Goal: Task Accomplishment & Management: Manage account settings

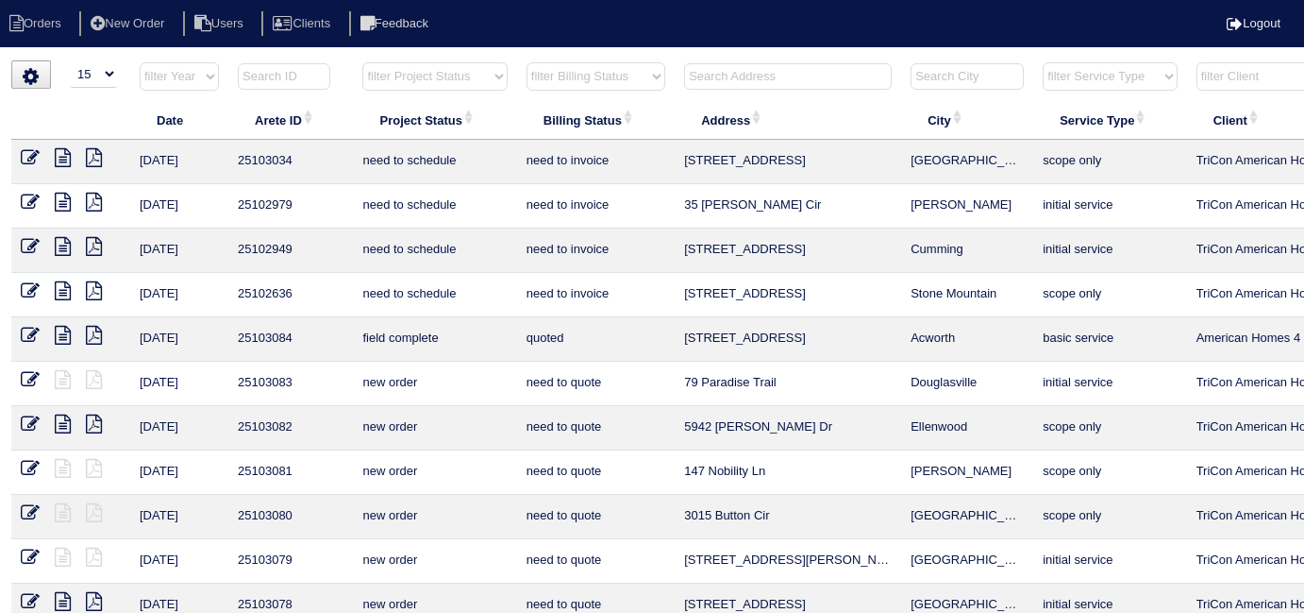
select select "15"
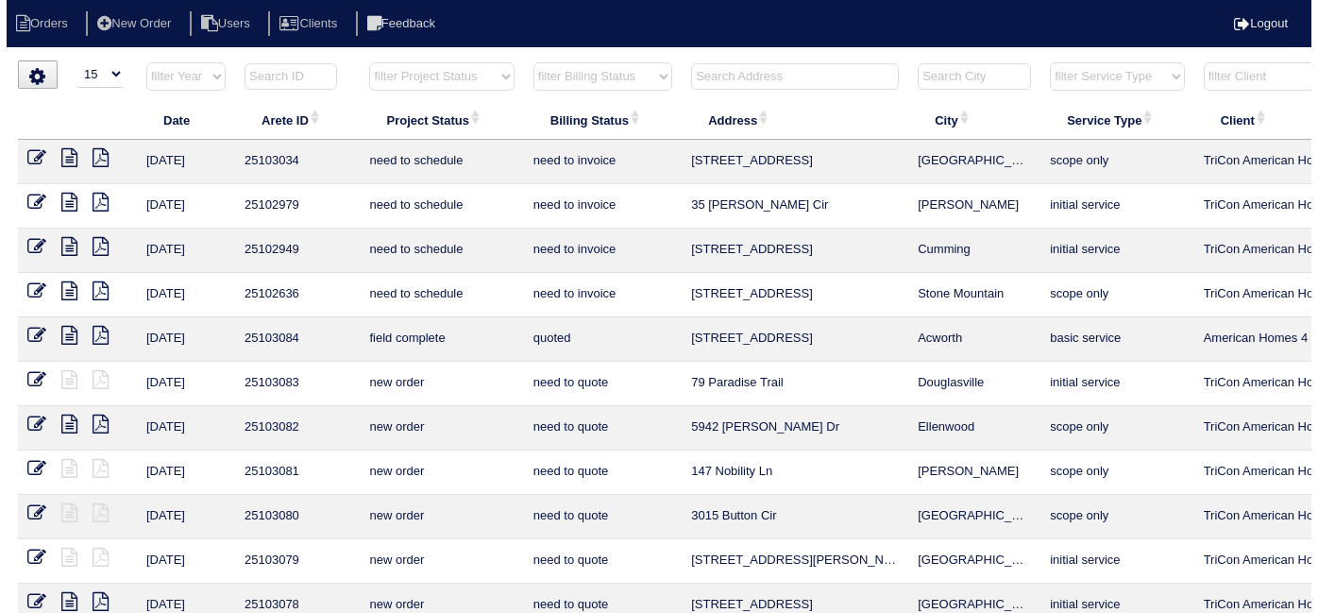
scroll to position [0, 328]
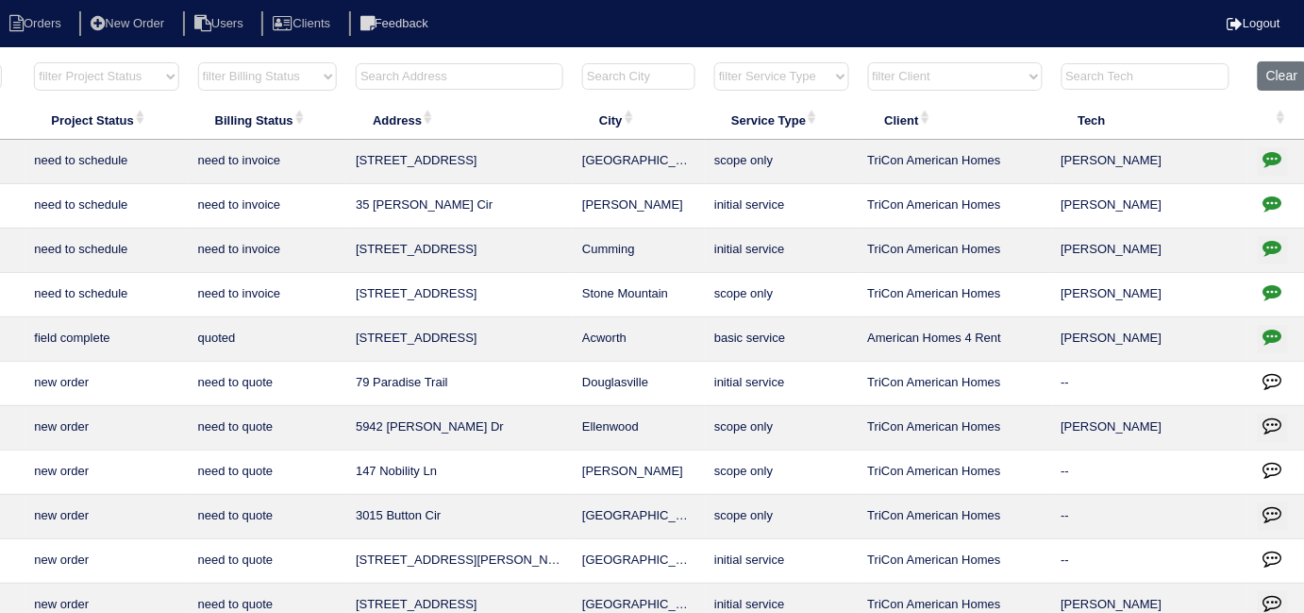
click at [479, 66] on input "text" at bounding box center [460, 76] width 208 height 26
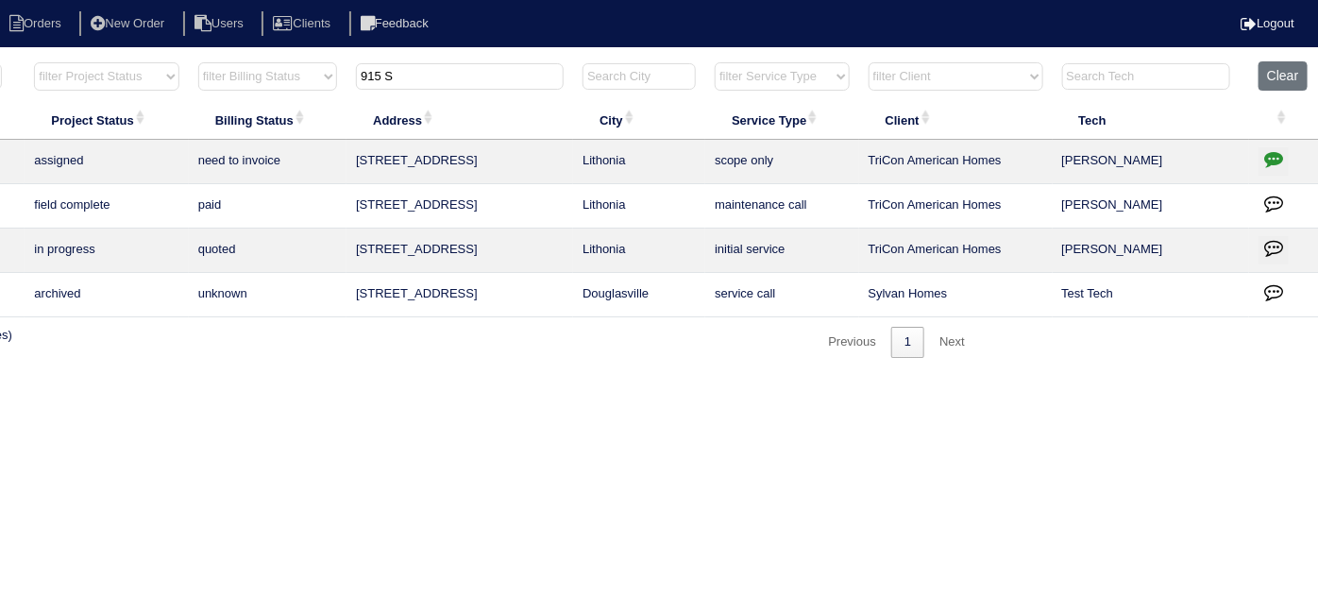
type input "915 S"
click at [1284, 154] on button "button" at bounding box center [1273, 161] width 30 height 28
type textarea "8/18/25 - Dan quoted - KE 8/18/25 - Service/duct cleaning approved - Sent to Da…"
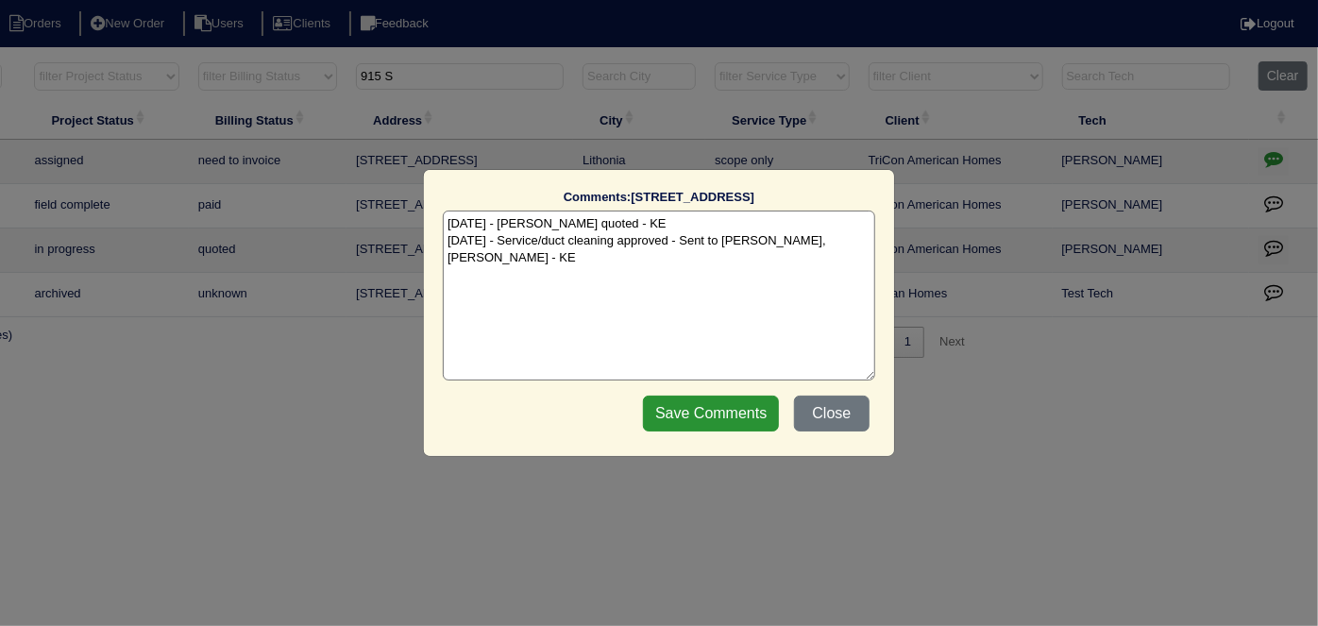
click at [849, 247] on textarea "8/18/25 - Dan quoted - KE 8/18/25 - Service/duct cleaning approved - Sent to Da…" at bounding box center [659, 295] width 432 height 170
click at [833, 395] on div "Save Comments Close" at bounding box center [756, 413] width 238 height 47
click at [843, 413] on button "Close" at bounding box center [832, 413] width 76 height 36
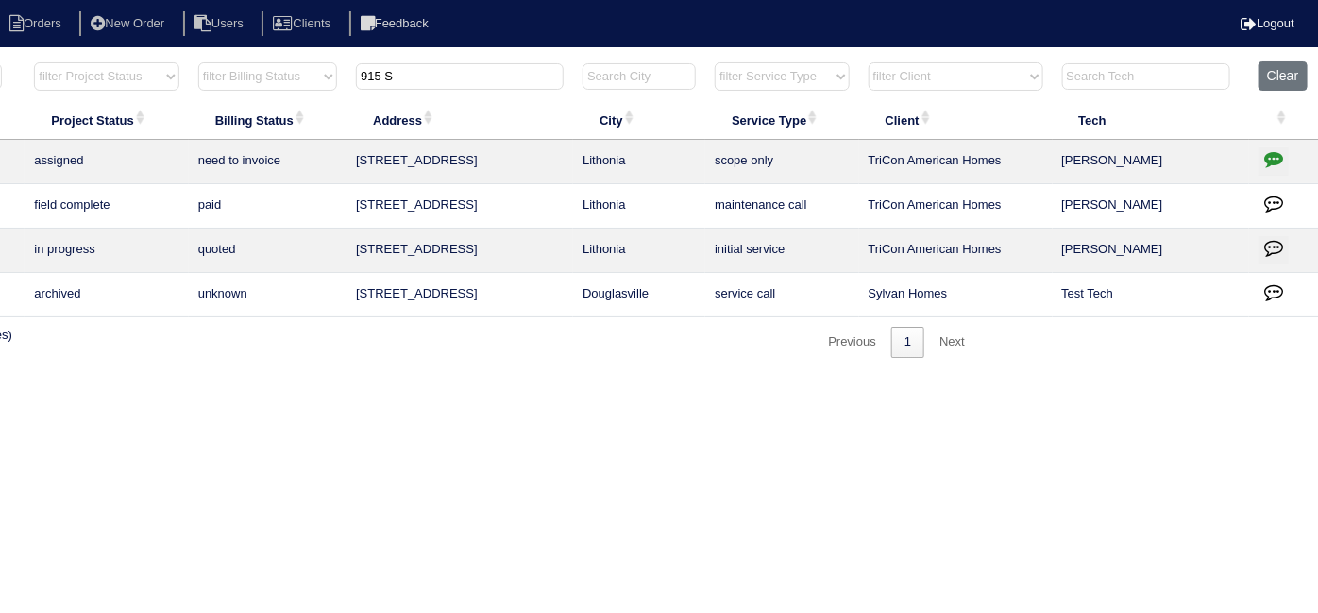
drag, startPoint x: 412, startPoint y: 80, endPoint x: 153, endPoint y: 56, distance: 260.7
click at [160, 64] on tr "filter Year -- Any Year -- 2025 2024 2023 2022 2021 2020 2019 filter Project St…" at bounding box center [501, 80] width 1636 height 39
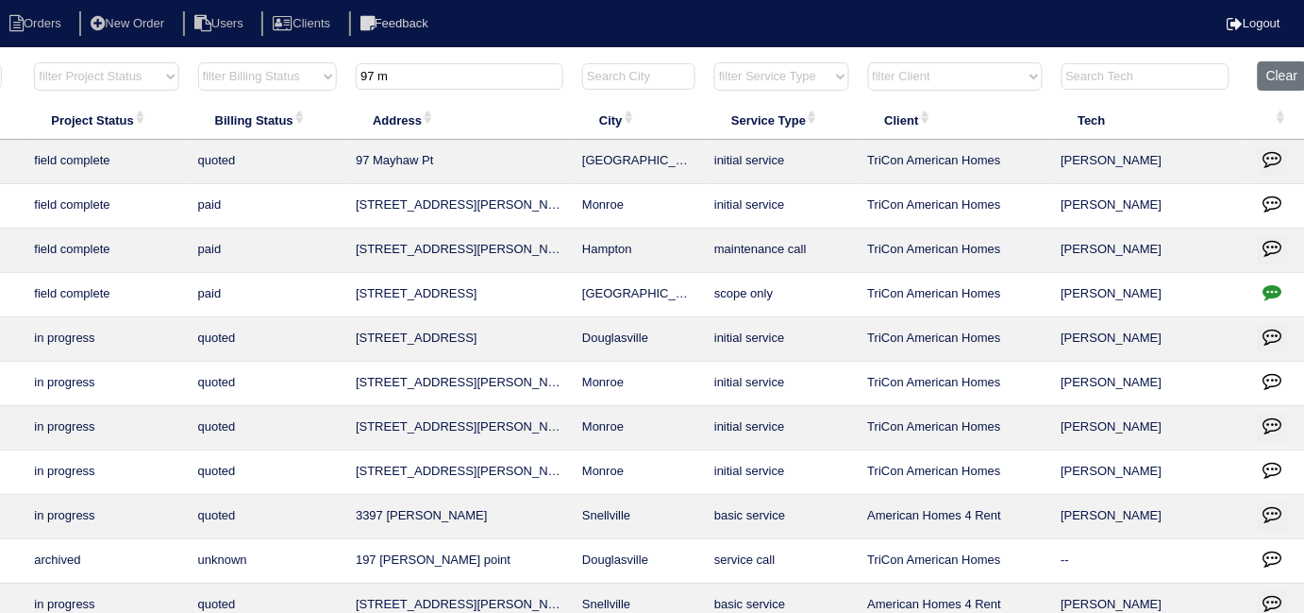
scroll to position [0, 0]
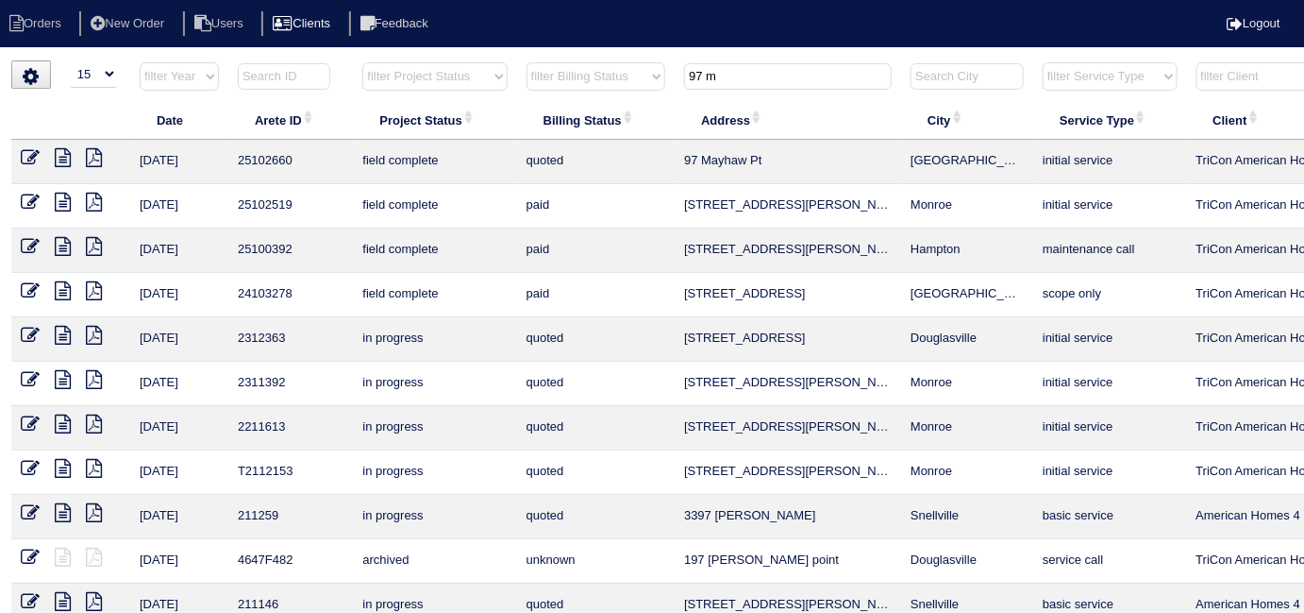
type input "97 m"
click at [17, 158] on td at bounding box center [70, 162] width 119 height 44
click at [30, 163] on icon at bounding box center [30, 157] width 19 height 19
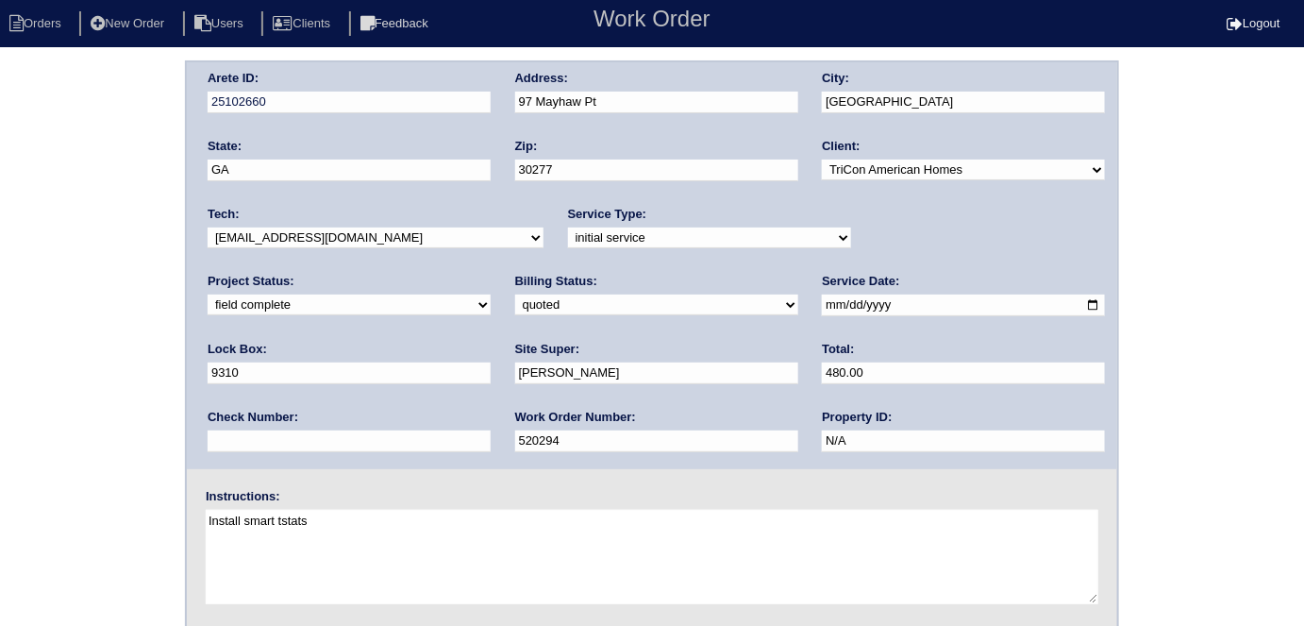
click at [0, 293] on div "Arete ID: 25102660 Address: 97 Mayhaw Pt City: [GEOGRAPHIC_DATA] State: [GEOGRA…" at bounding box center [652, 442] width 1304 height 764
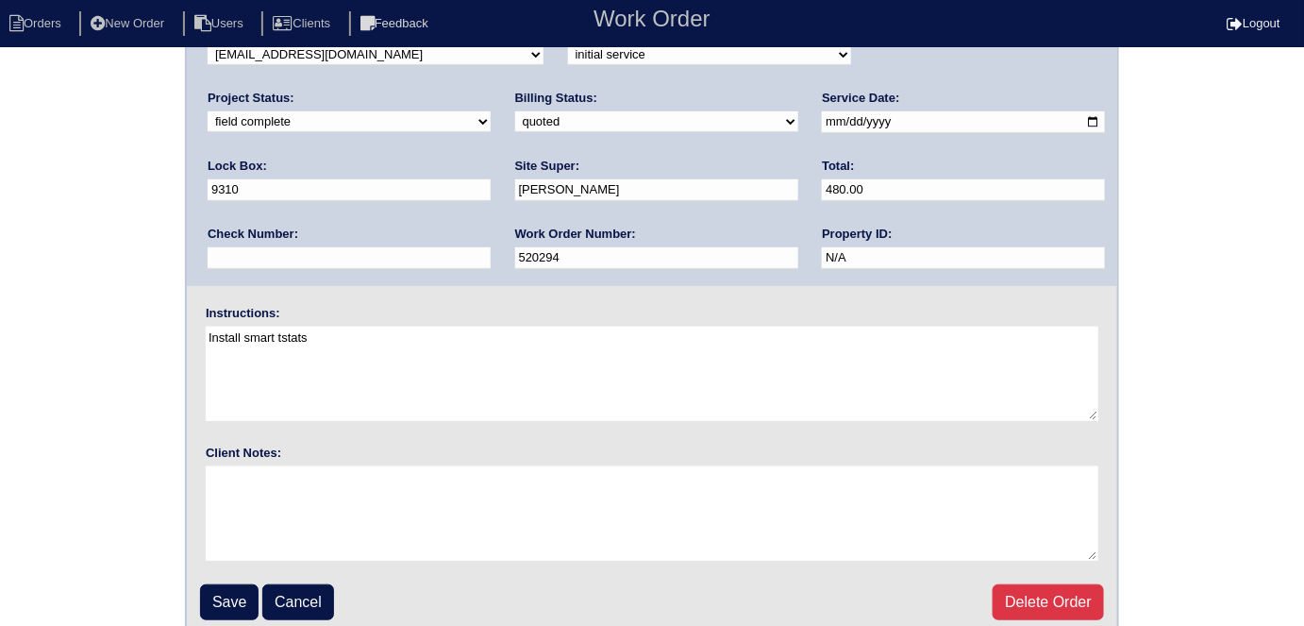
scroll to position [193, 0]
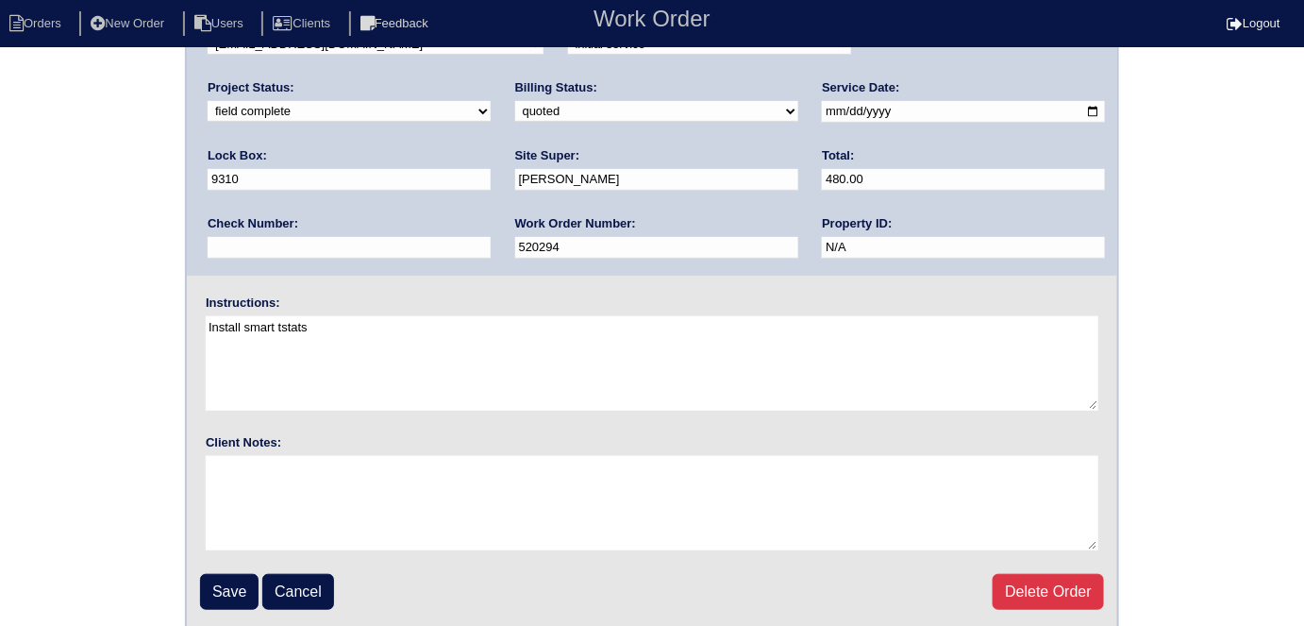
click at [211, 580] on input "Save" at bounding box center [229, 592] width 59 height 36
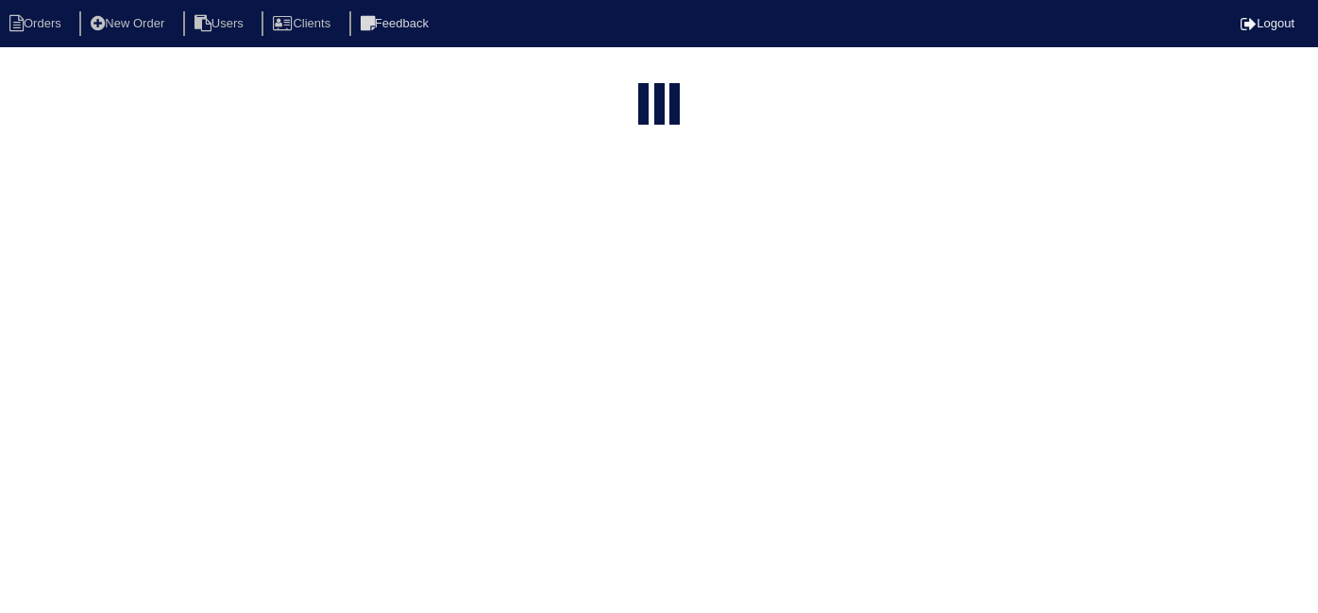
select select "15"
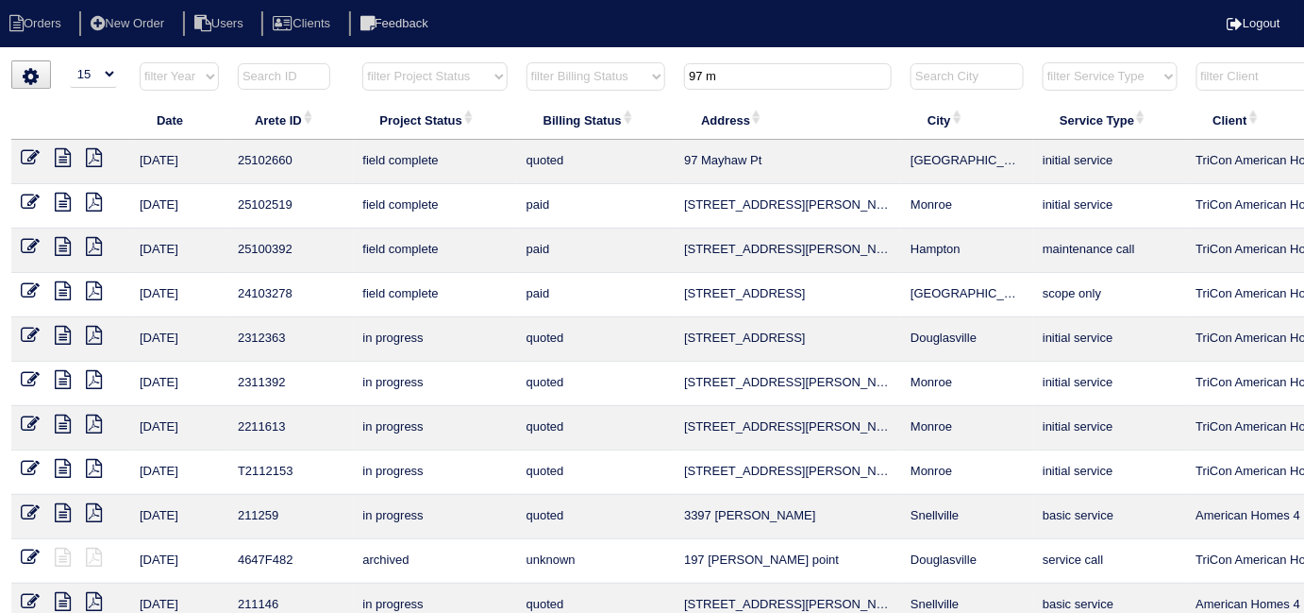
drag, startPoint x: 732, startPoint y: 83, endPoint x: 656, endPoint y: 86, distance: 76.5
click at [656, 86] on tr "filter Year -- Any Year -- 2025 2024 2023 2022 2021 2020 2019 filter Project St…" at bounding box center [829, 80] width 1636 height 39
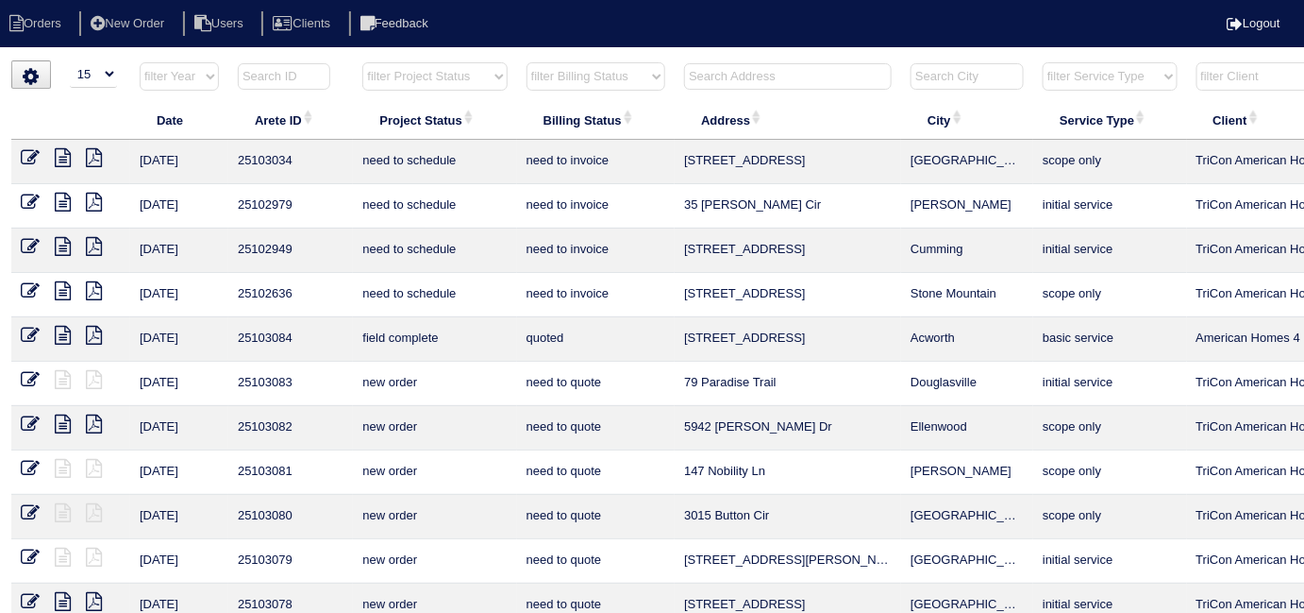
click at [782, 76] on input "text" at bounding box center [788, 76] width 208 height 26
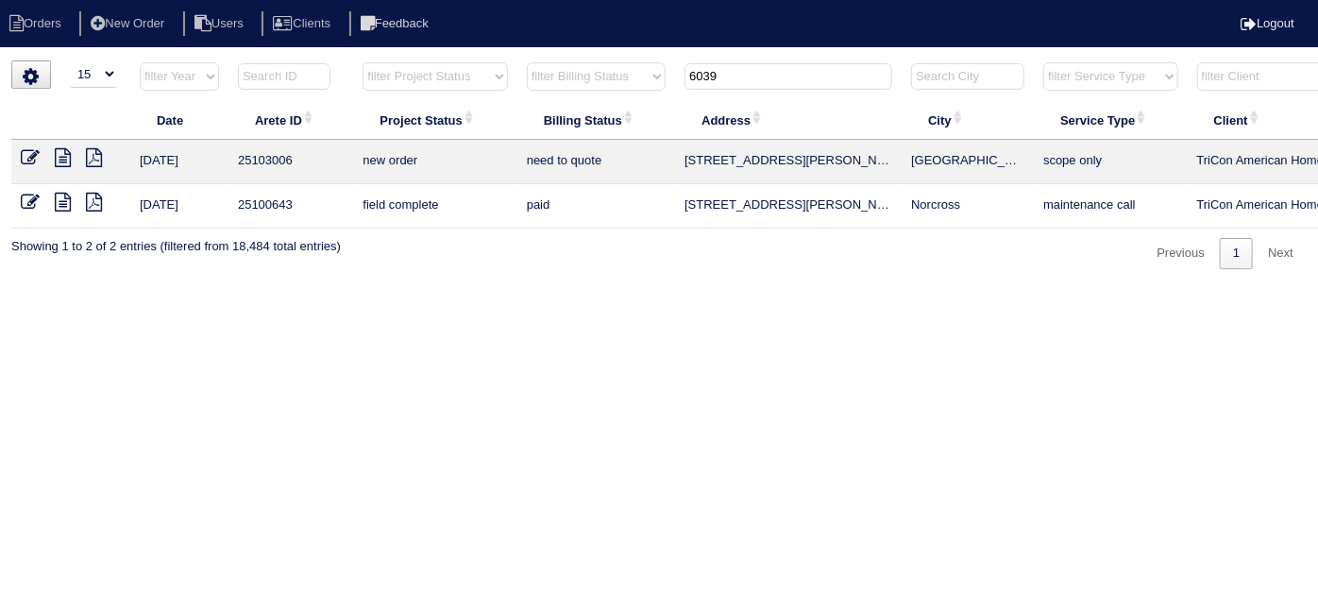
drag, startPoint x: 779, startPoint y: 68, endPoint x: 695, endPoint y: 77, distance: 84.5
click at [695, 77] on input "6039" at bounding box center [788, 76] width 208 height 26
type input "6"
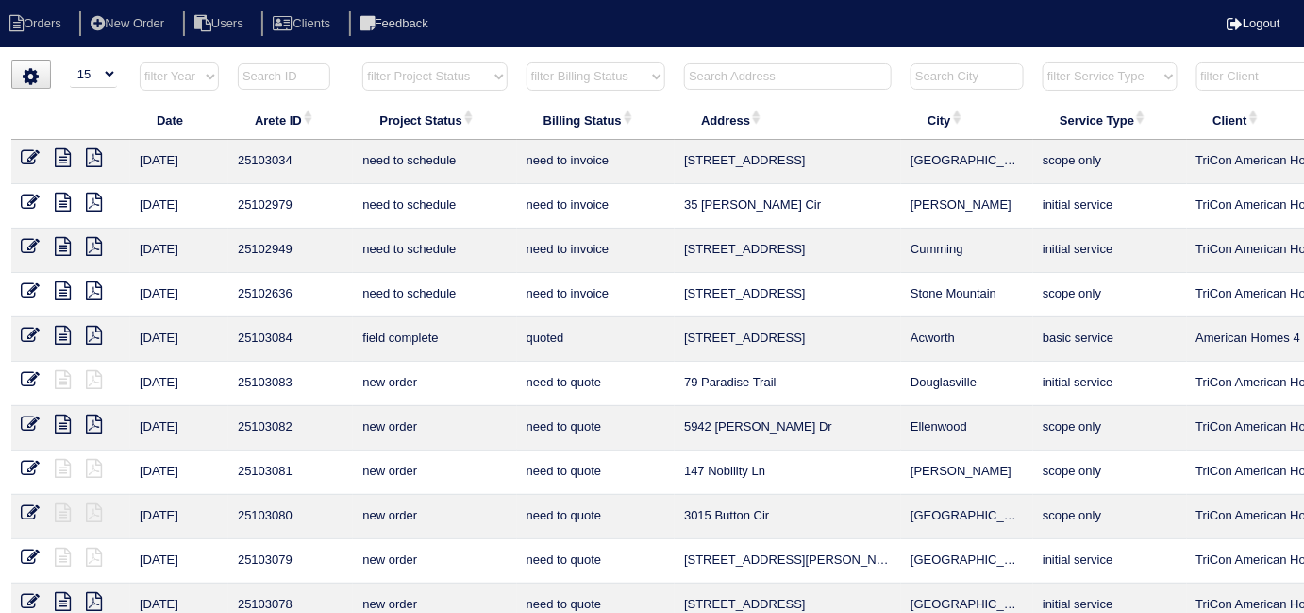
click at [794, 76] on input "text" at bounding box center [788, 76] width 208 height 26
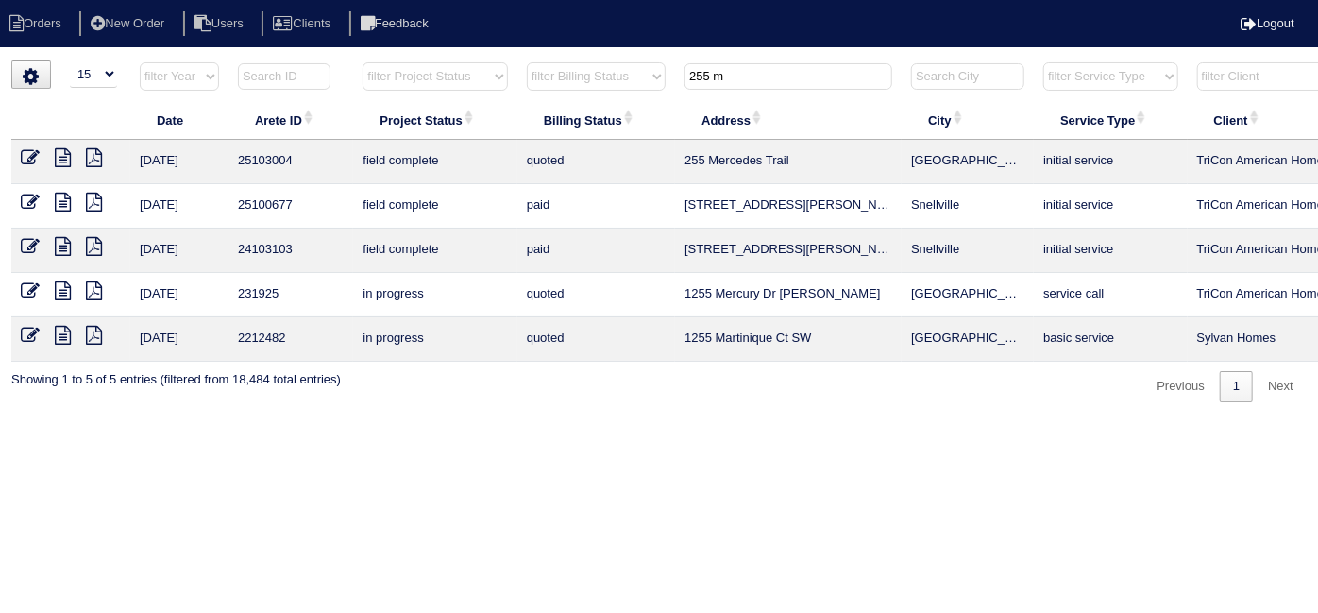
type input "255 m"
click at [24, 158] on icon at bounding box center [30, 157] width 19 height 19
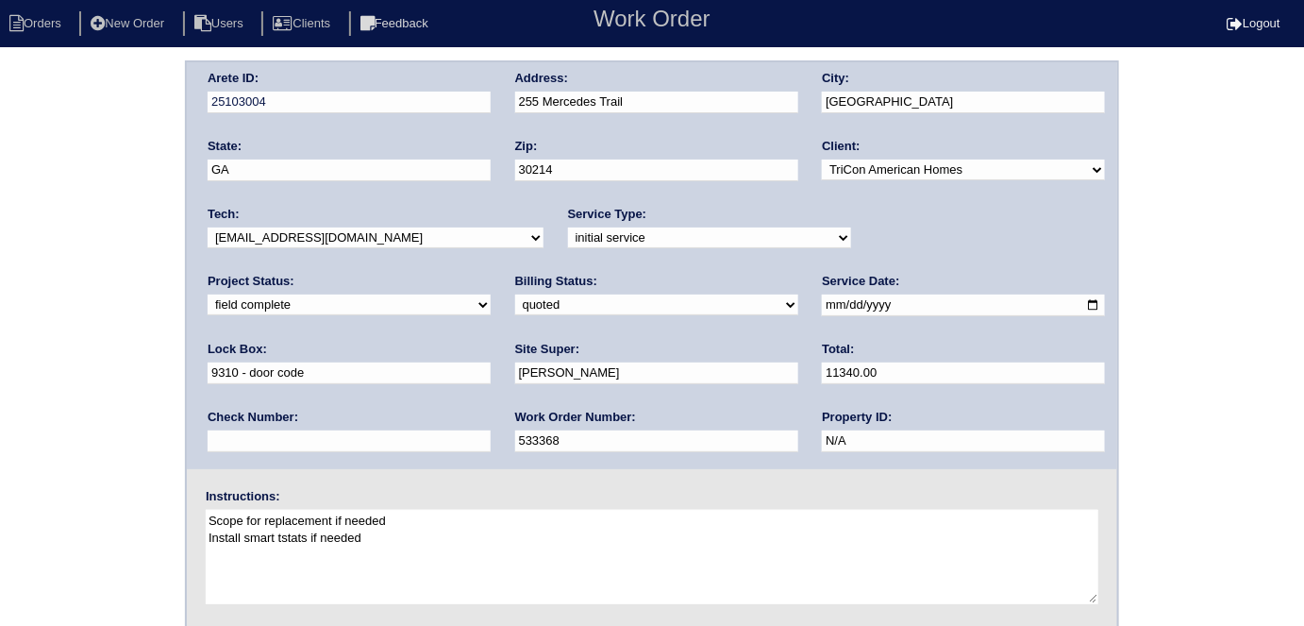
click at [515, 307] on select "need to quote quoted need to invoice invoiced paid warranty purchase order need…" at bounding box center [656, 304] width 283 height 21
select select "need to invoice"
click at [515, 294] on select "need to quote quoted need to invoice invoiced paid warranty purchase order need…" at bounding box center [656, 304] width 283 height 21
click at [119, 366] on div "Arete ID: 25103004 Address: 255 Mercedes Trail City: Fayetteville State: GA Zip…" at bounding box center [652, 442] width 1304 height 764
click at [491, 294] on select "new order assigned in progress field complete need to schedule admin review arc…" at bounding box center [349, 304] width 283 height 21
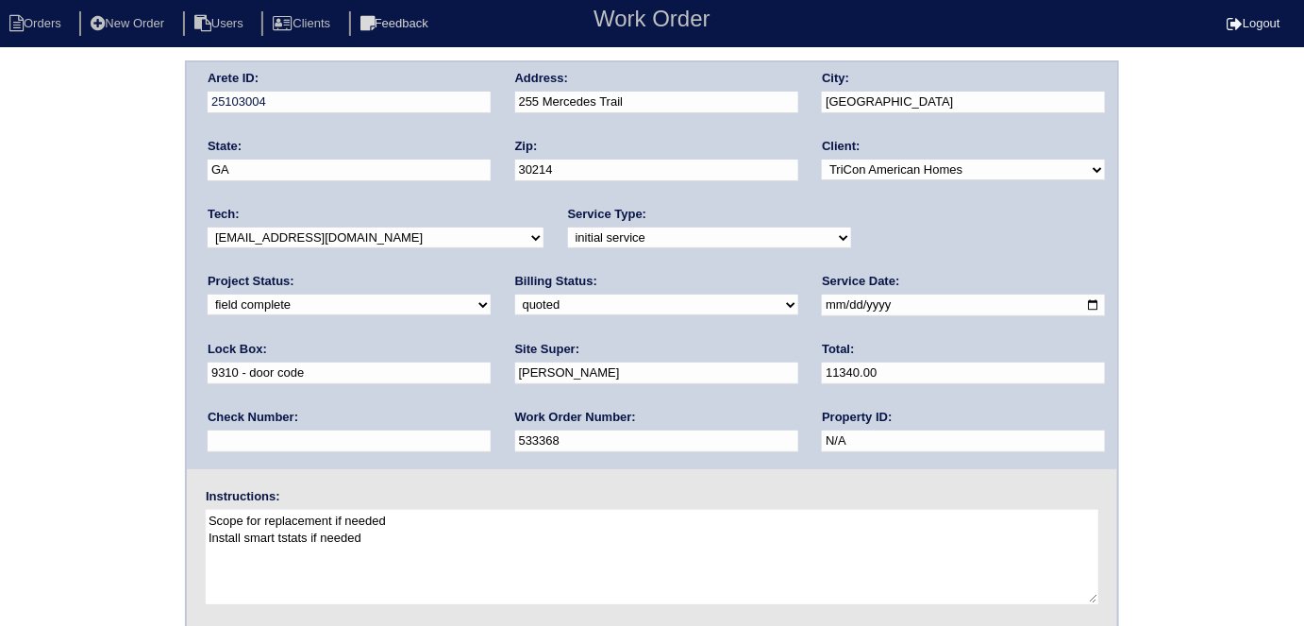
select select "need to schedule"
click at [491, 294] on select "new order assigned in progress field complete need to schedule admin review arc…" at bounding box center [349, 304] width 283 height 21
click at [822, 305] on input "2025-08-18" at bounding box center [963, 305] width 283 height 22
type input "2025-08-20"
click at [126, 370] on div "Arete ID: 25103004 Address: 255 Mercedes Trail City: Fayetteville State: GA Zip…" at bounding box center [652, 442] width 1304 height 764
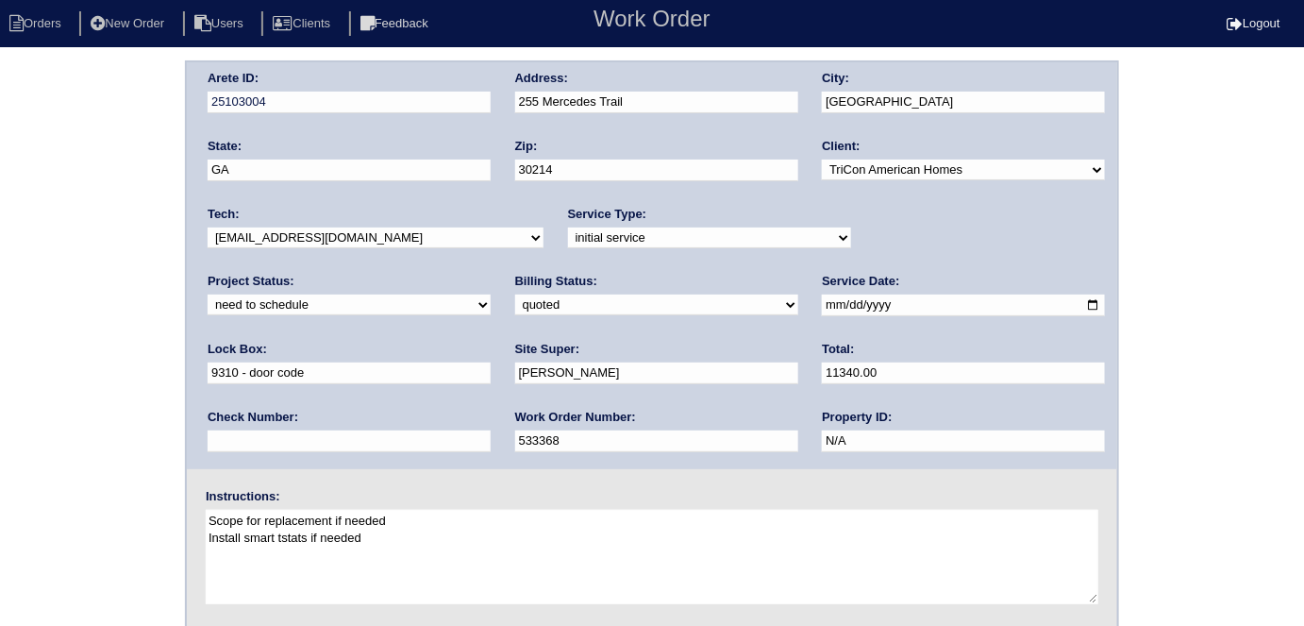
click at [98, 181] on div "Arete ID: 25103004 Address: 255 Mercedes Trail City: Fayetteville State: GA Zip…" at bounding box center [652, 442] width 1304 height 764
click at [95, 344] on div "Arete ID: 25103004 Address: 255 Mercedes Trail City: Fayetteville State: GA Zip…" at bounding box center [652, 442] width 1304 height 764
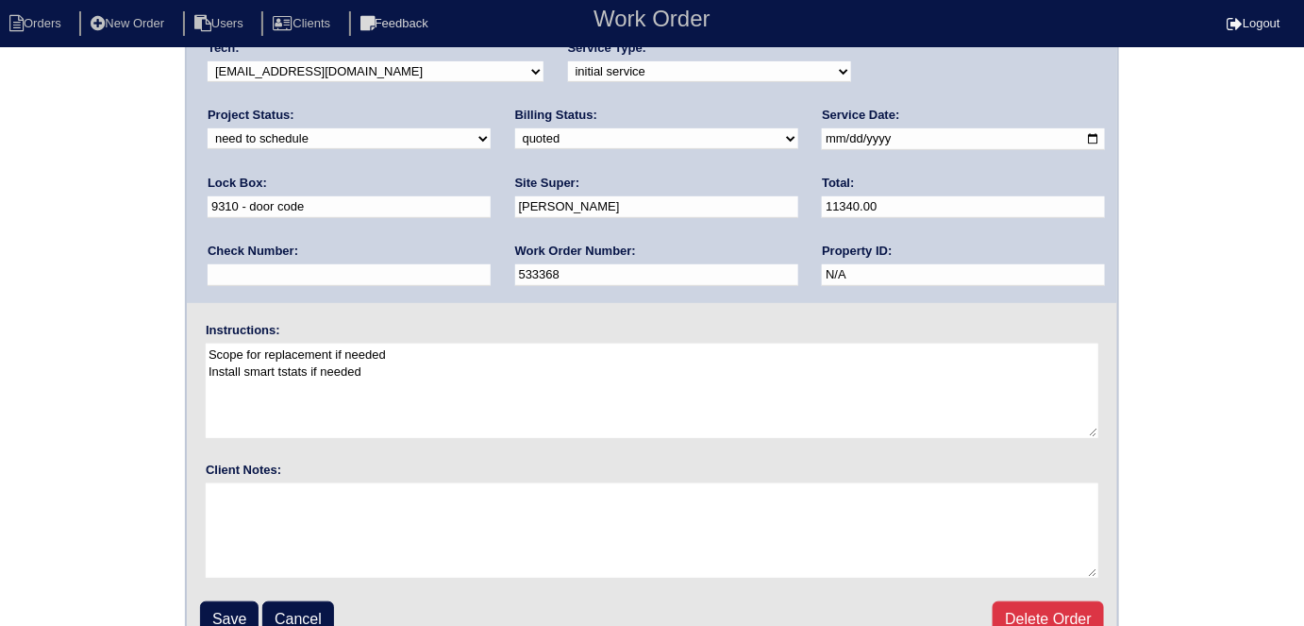
scroll to position [193, 0]
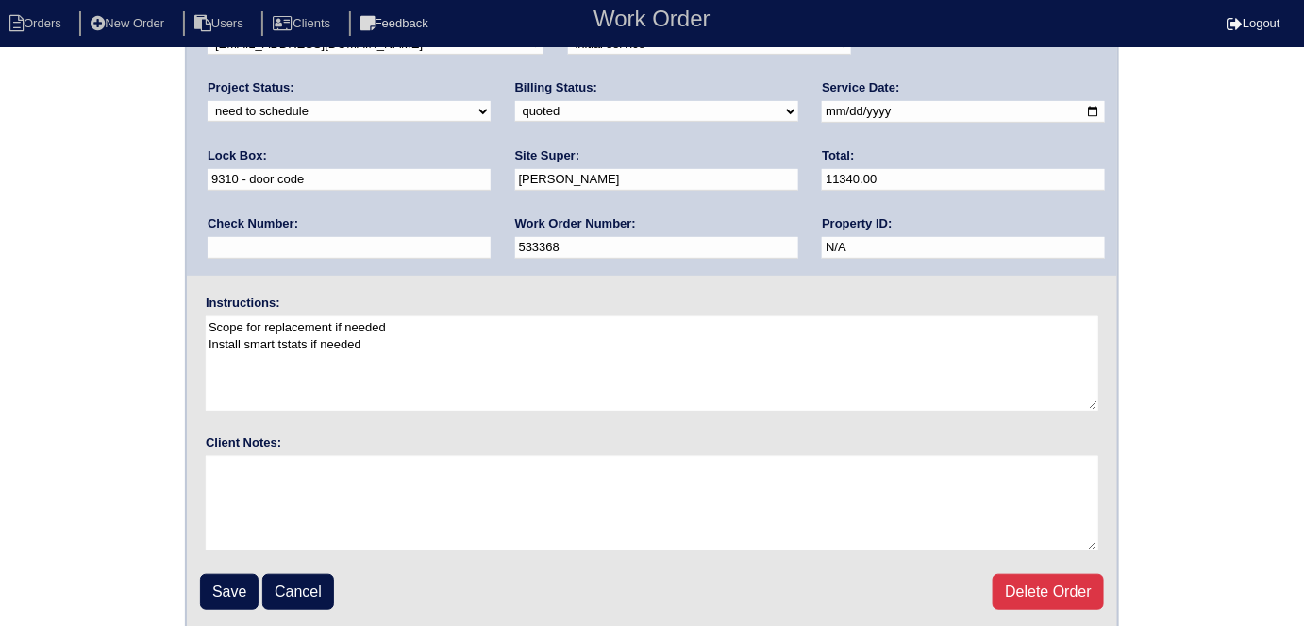
click at [206, 563] on fieldset "Arete ID: 25103004 Address: 255 Mercedes Trail City: Fayetteville State: GA Zip…" at bounding box center [652, 249] width 931 height 760
click at [211, 579] on input "Save" at bounding box center [229, 592] width 59 height 36
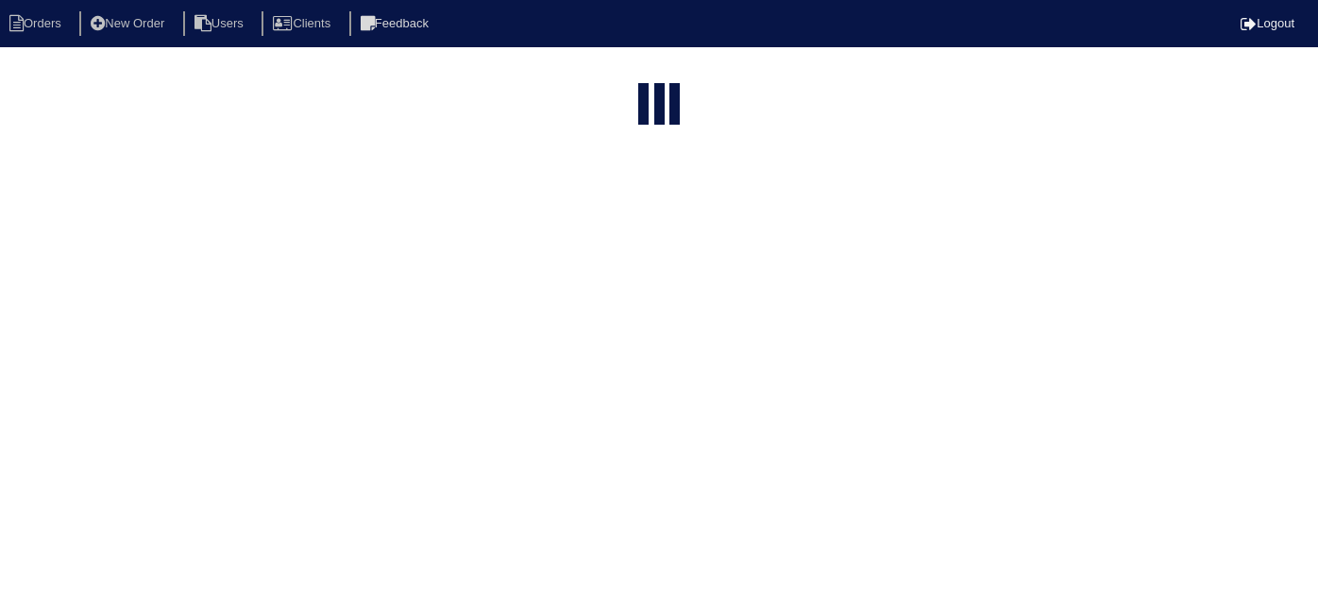
select select "15"
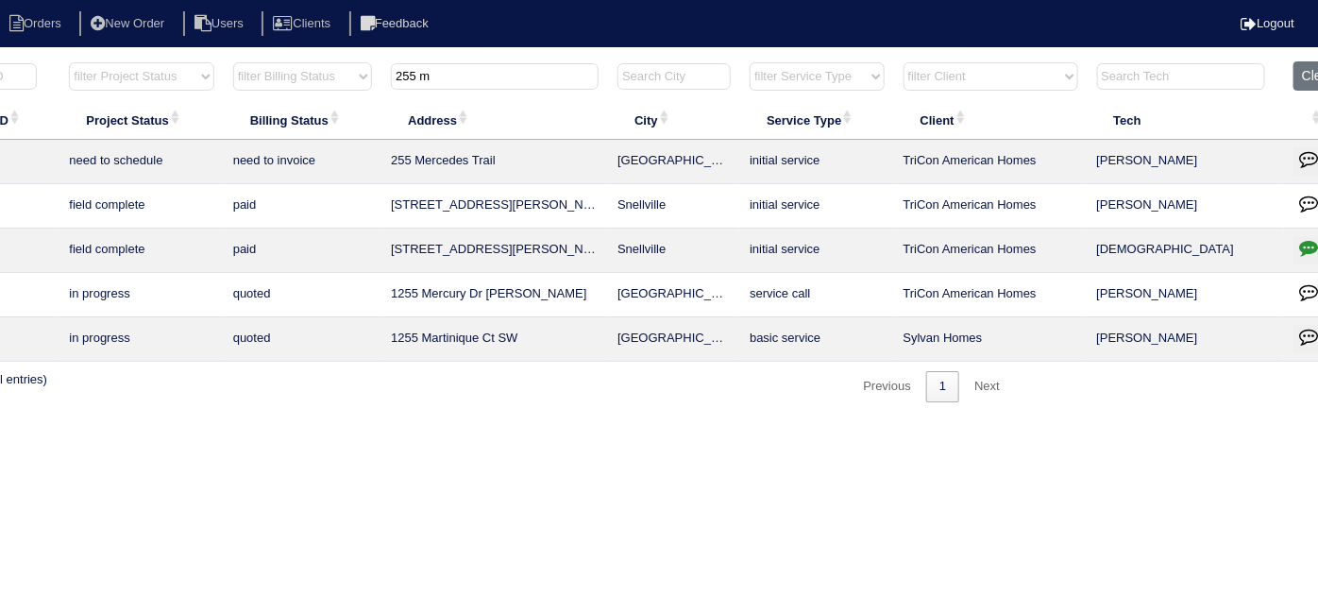
scroll to position [0, 328]
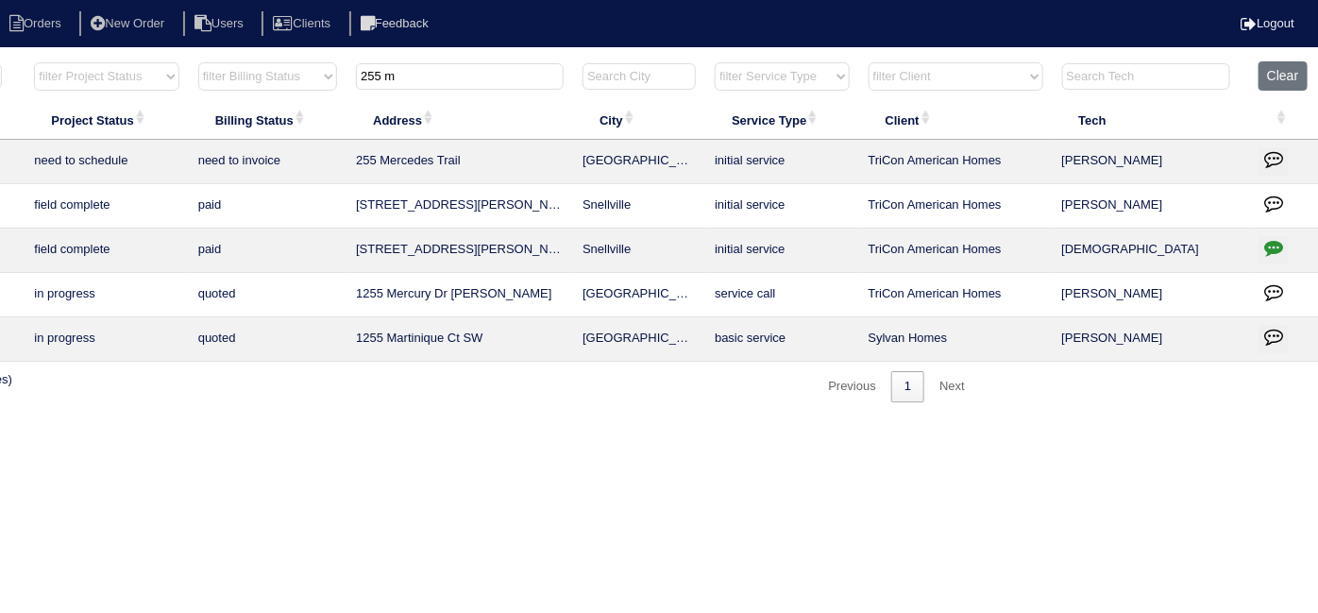
click at [1276, 149] on icon "button" at bounding box center [1273, 158] width 19 height 19
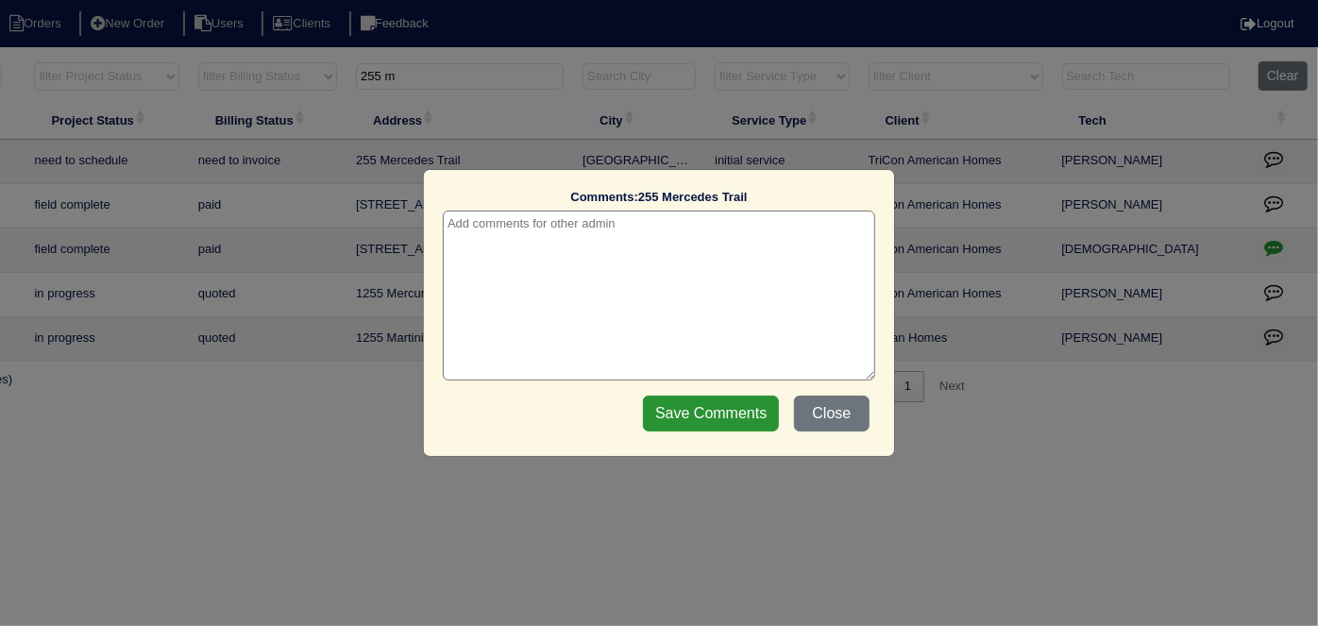
click at [581, 241] on textarea at bounding box center [659, 295] width 432 height 170
paste textarea "Replacement x 2/Duct cleaning"
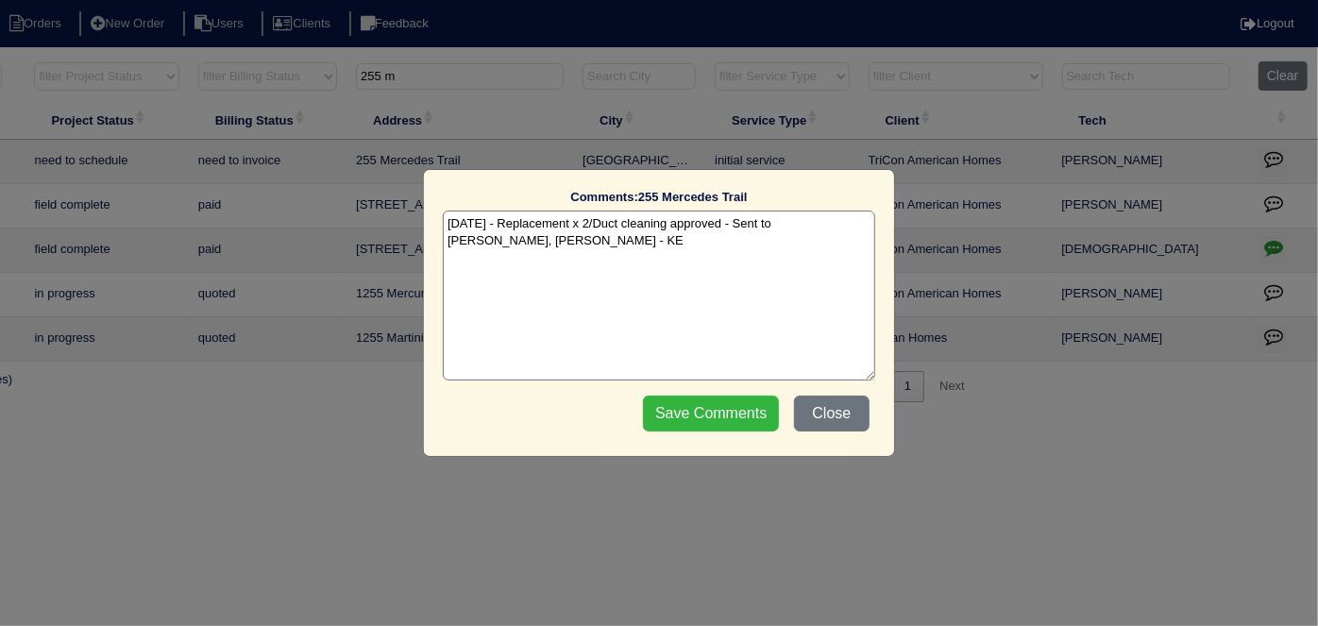
type textarea "[DATE] - Replacement x 2/Duct cleaning approved - Sent to [PERSON_NAME], [PERSO…"
click at [699, 408] on input "Save Comments" at bounding box center [711, 413] width 136 height 36
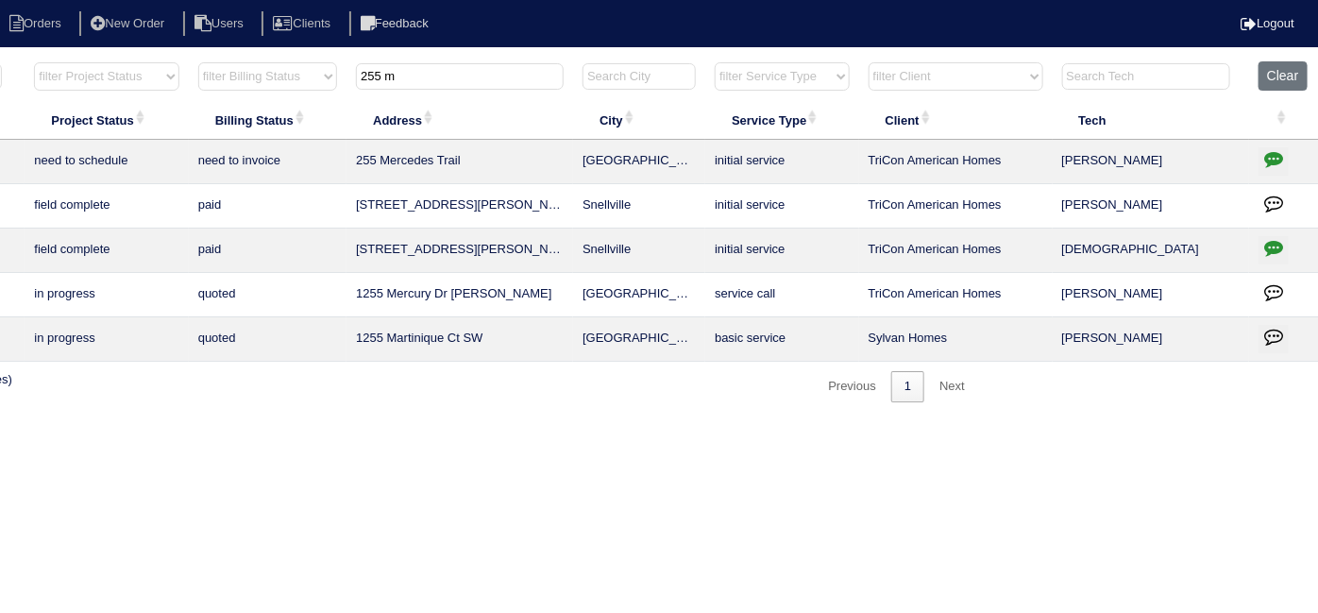
drag, startPoint x: 512, startPoint y: 68, endPoint x: 249, endPoint y: 48, distance: 263.1
click at [264, 60] on body "Orders New Order Users Clients Feedback Logout Orders New Order Users Clients M…" at bounding box center [331, 231] width 1318 height 342
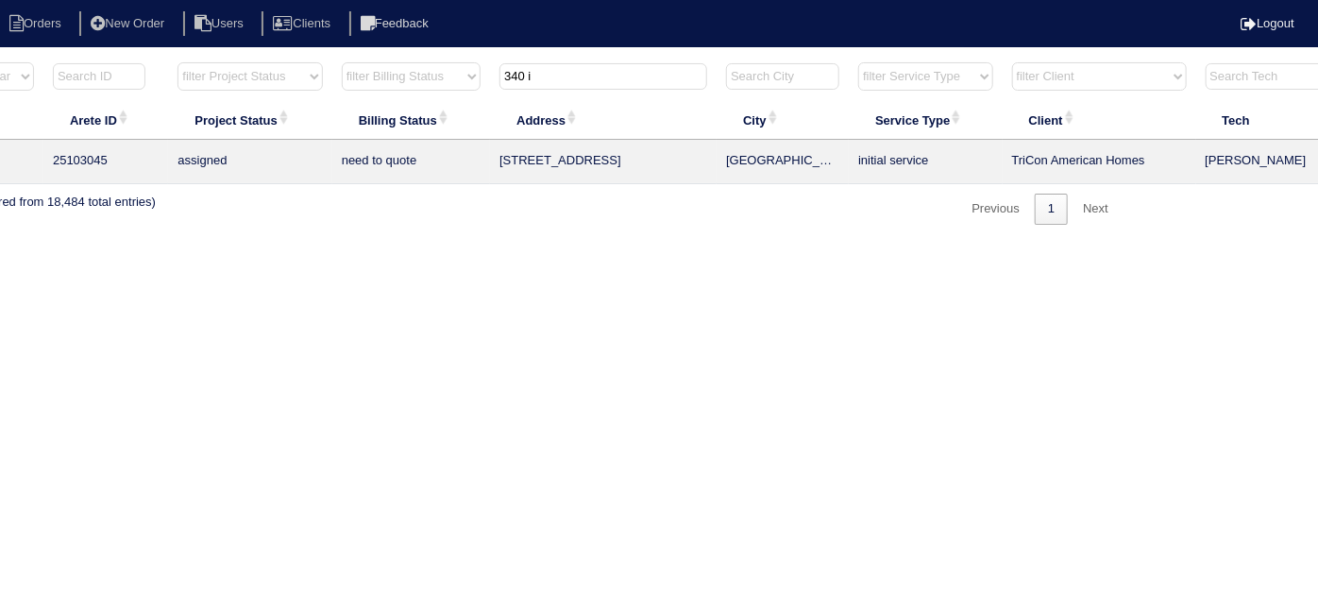
scroll to position [0, 0]
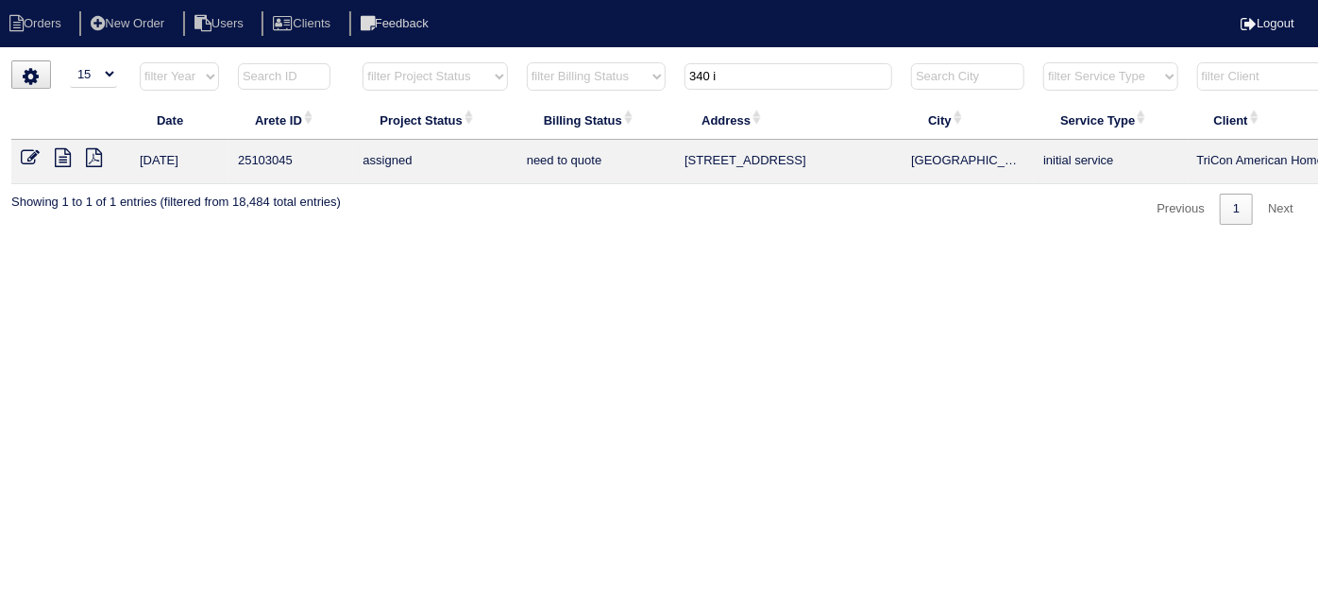
type input "340 i"
click at [24, 156] on icon at bounding box center [30, 157] width 19 height 19
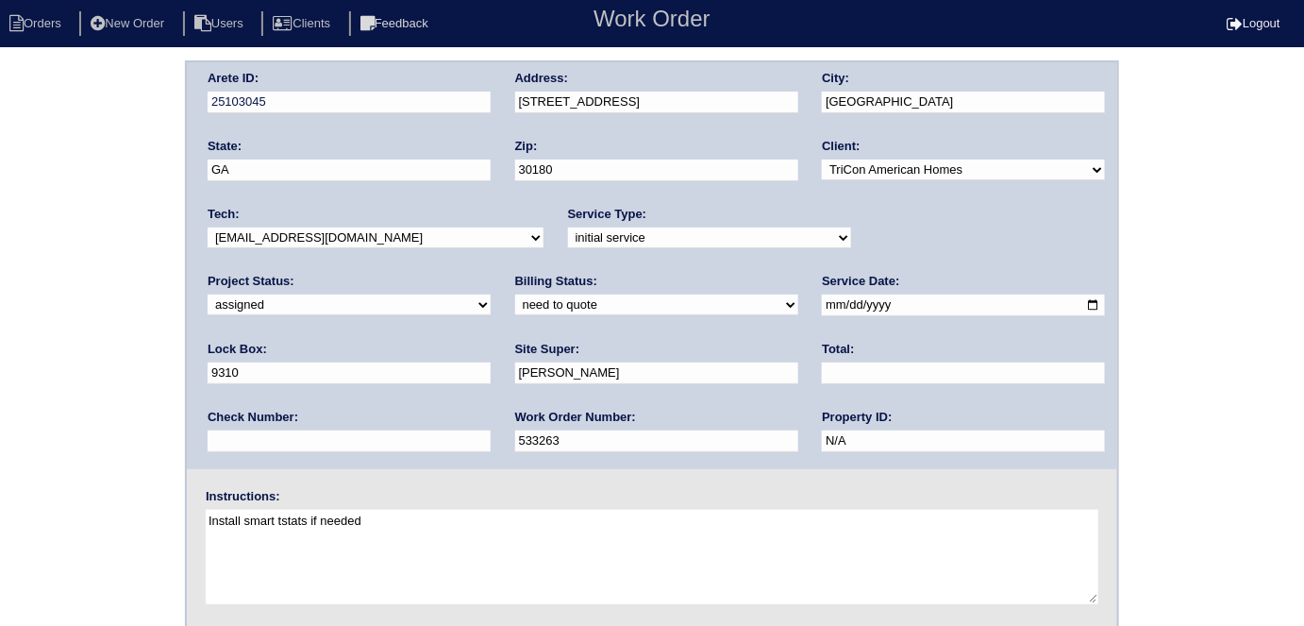
click at [177, 289] on div "Arete ID: 25103045 Address: 340 Indian Lake Trail City: Villa Rica State: GA Zi…" at bounding box center [652, 442] width 1304 height 764
click at [25, 324] on div "Arete ID: 25103045 Address: 340 Indian Lake Trail City: Villa Rica State: GA Zi…" at bounding box center [652, 442] width 1304 height 764
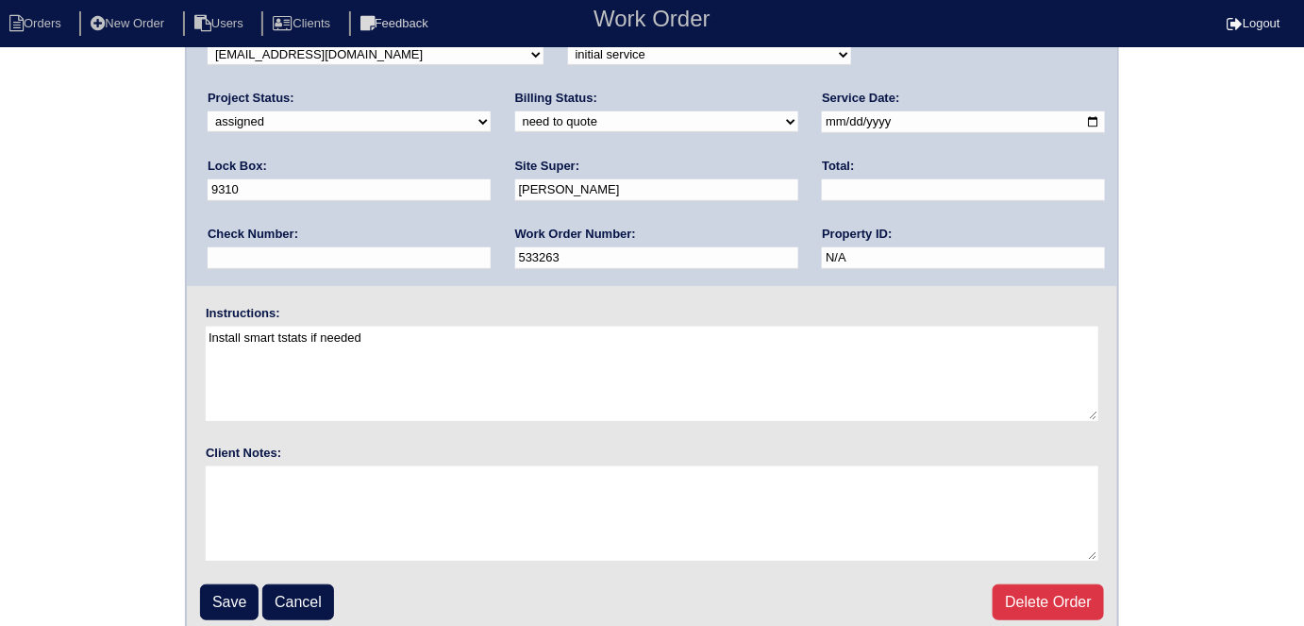
scroll to position [193, 0]
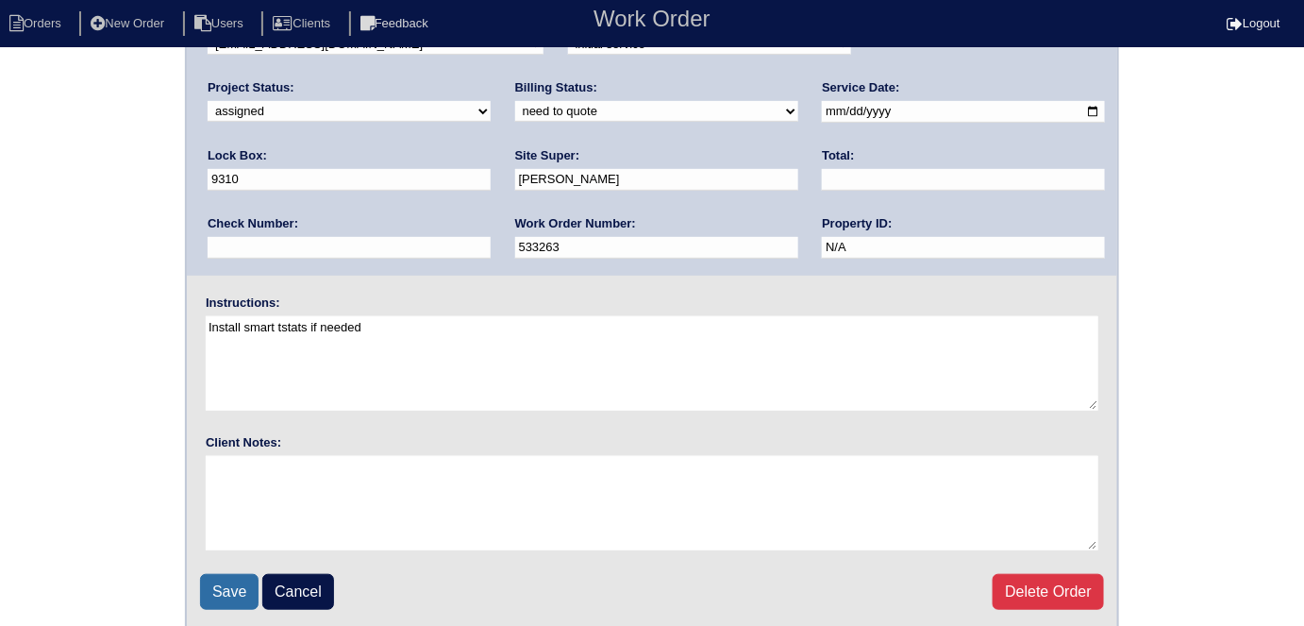
click at [213, 580] on input "Save" at bounding box center [229, 592] width 59 height 36
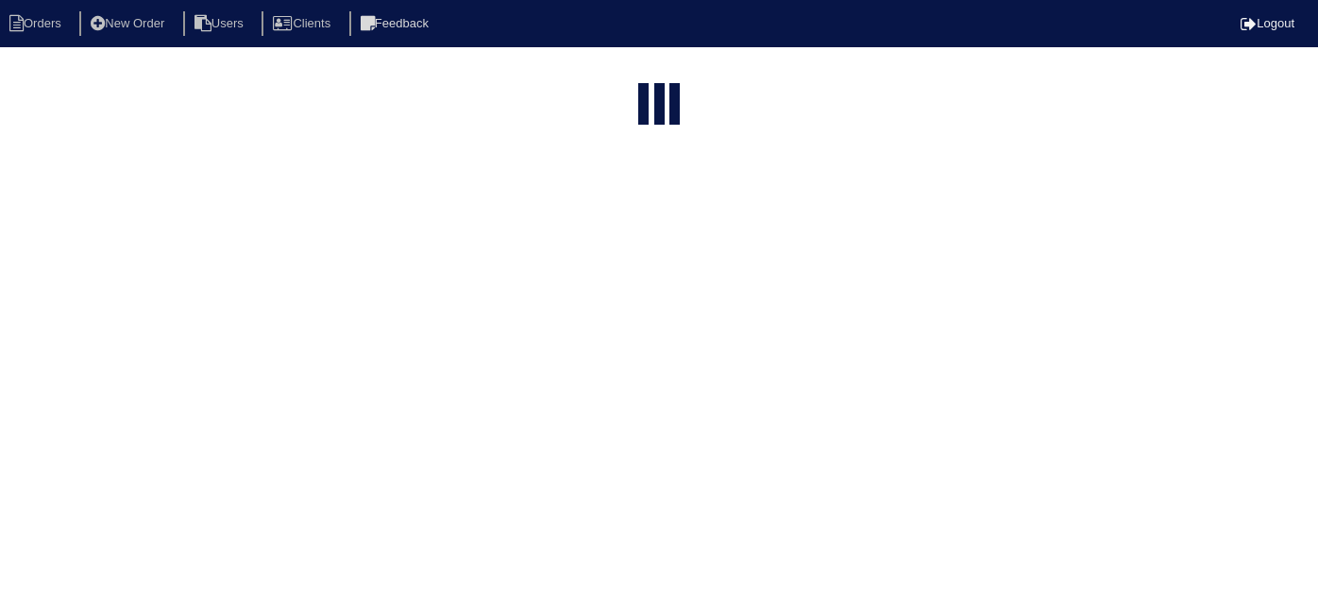
select select "15"
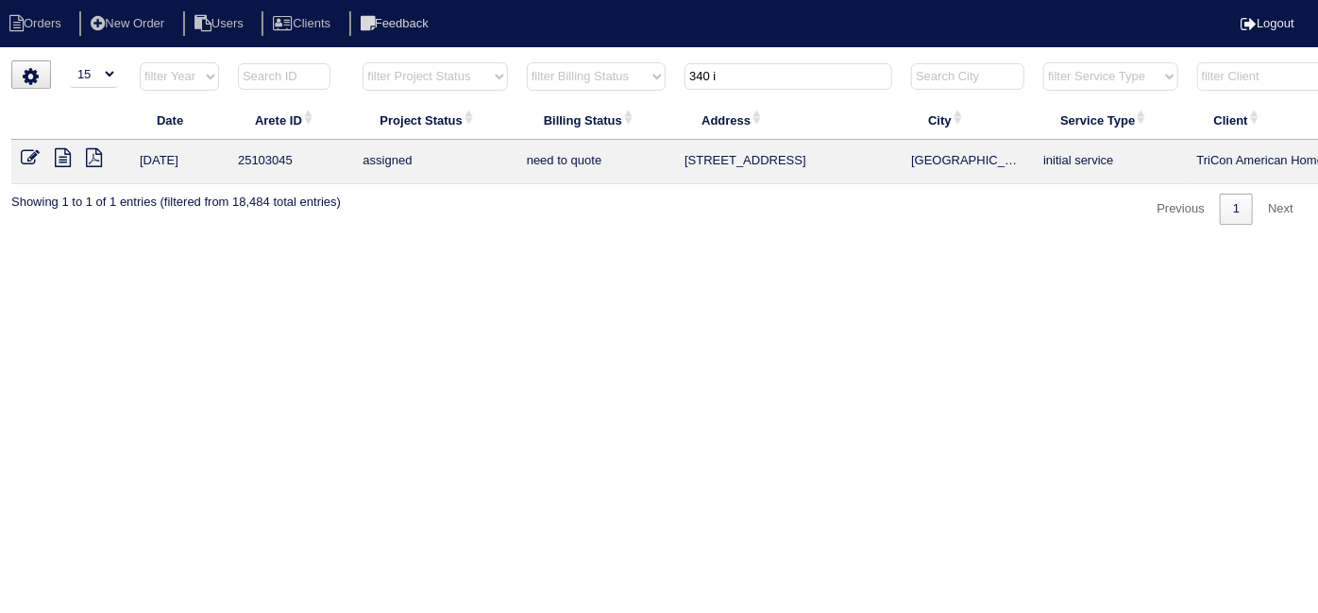
drag, startPoint x: 741, startPoint y: 64, endPoint x: 673, endPoint y: 65, distance: 68.0
click at [673, 65] on tr "filter Year -- Any Year -- 2025 2024 2023 2022 2021 2020 2019 filter Project St…" at bounding box center [829, 80] width 1636 height 39
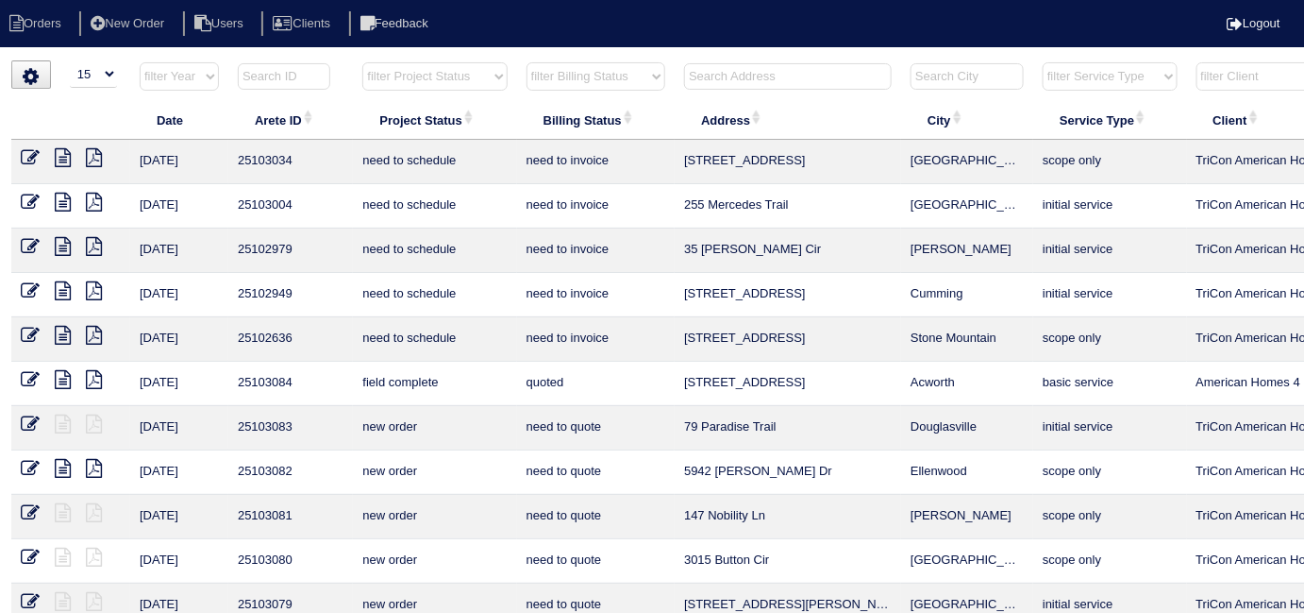
click at [817, 75] on input "text" at bounding box center [788, 76] width 208 height 26
click at [757, 86] on input "text" at bounding box center [788, 76] width 208 height 26
